Goal: Task Accomplishment & Management: Manage account settings

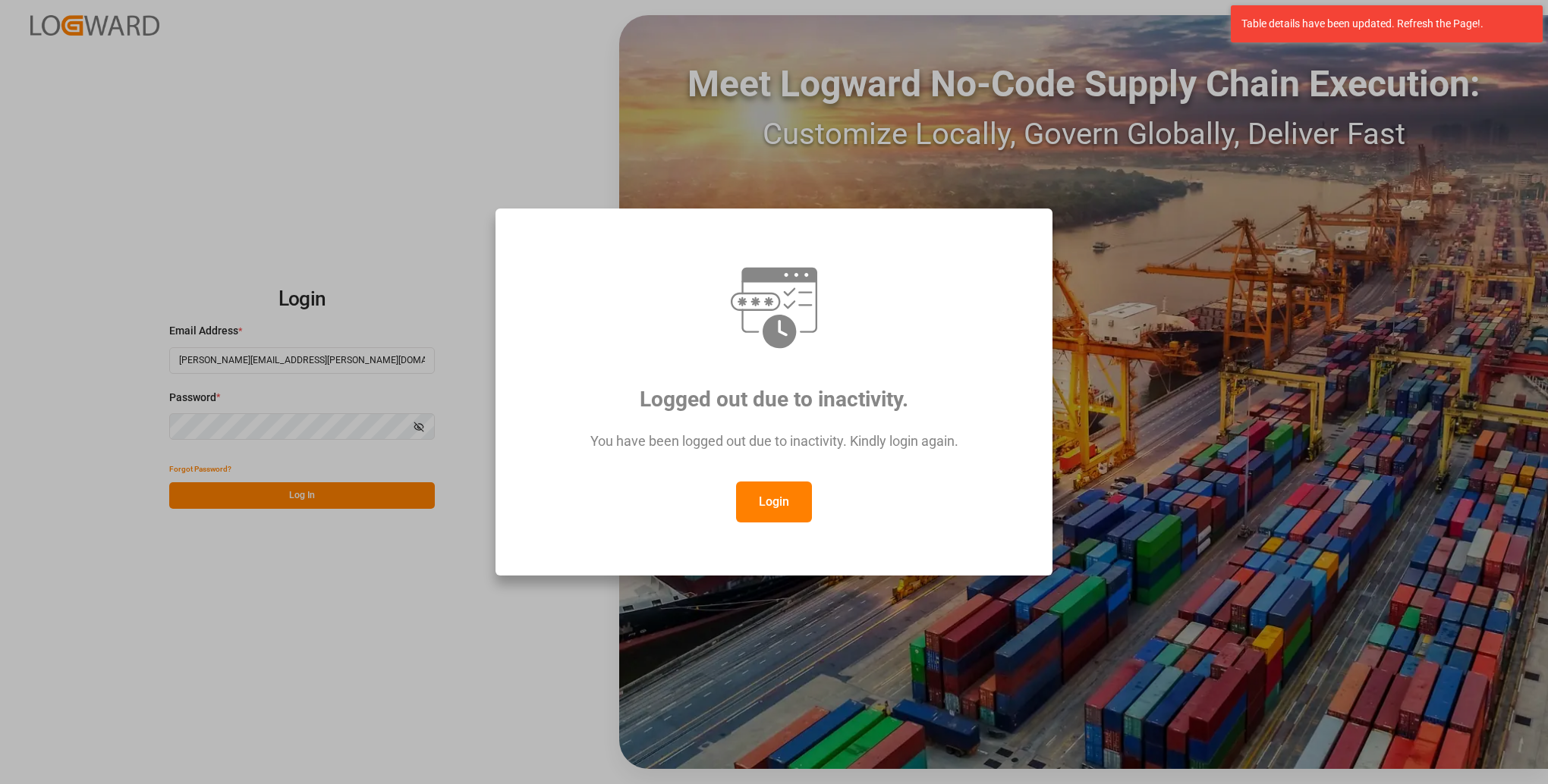
drag, startPoint x: 779, startPoint y: 492, endPoint x: 782, endPoint y: 480, distance: 12.4
click at [780, 492] on button "Login" at bounding box center [774, 503] width 76 height 41
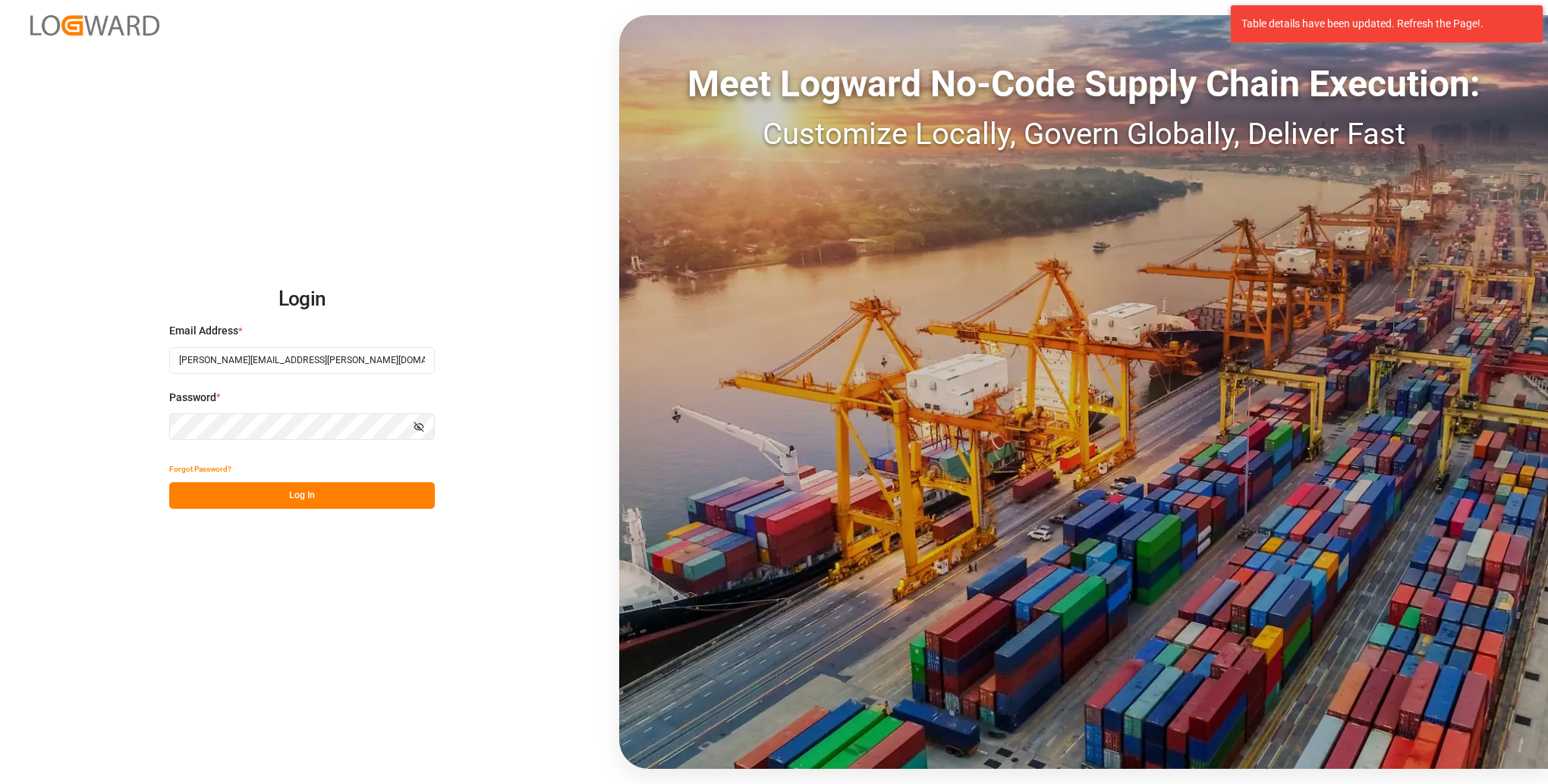
click at [310, 492] on button "Log In" at bounding box center [302, 495] width 266 height 26
